Goal: Information Seeking & Learning: Learn about a topic

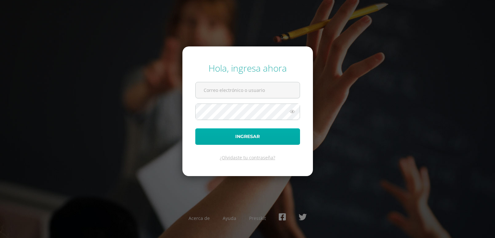
type input "annette.jimenez@reintergroup.com"
click at [253, 139] on button "Ingresar" at bounding box center [247, 136] width 105 height 16
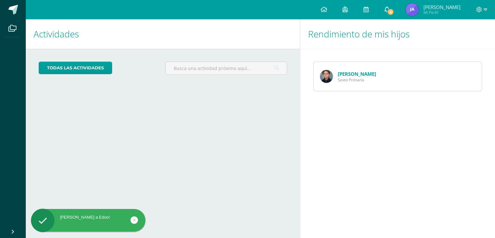
click at [385, 12] on icon at bounding box center [386, 9] width 5 height 6
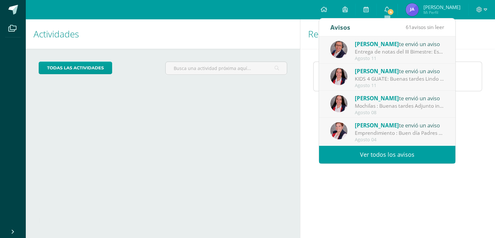
click at [383, 50] on div "Entrega de notas del III Bimestre: Estimados padres de familila, es un gusto sa…" at bounding box center [400, 51] width 90 height 7
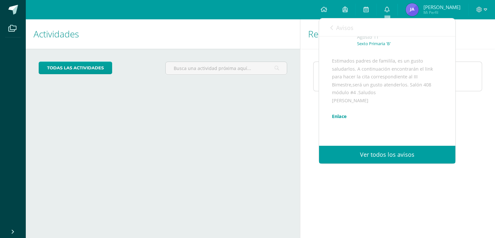
scroll to position [36, 0]
click at [340, 120] on link "Enlace" at bounding box center [339, 117] width 15 height 6
